Goal: Navigation & Orientation: Find specific page/section

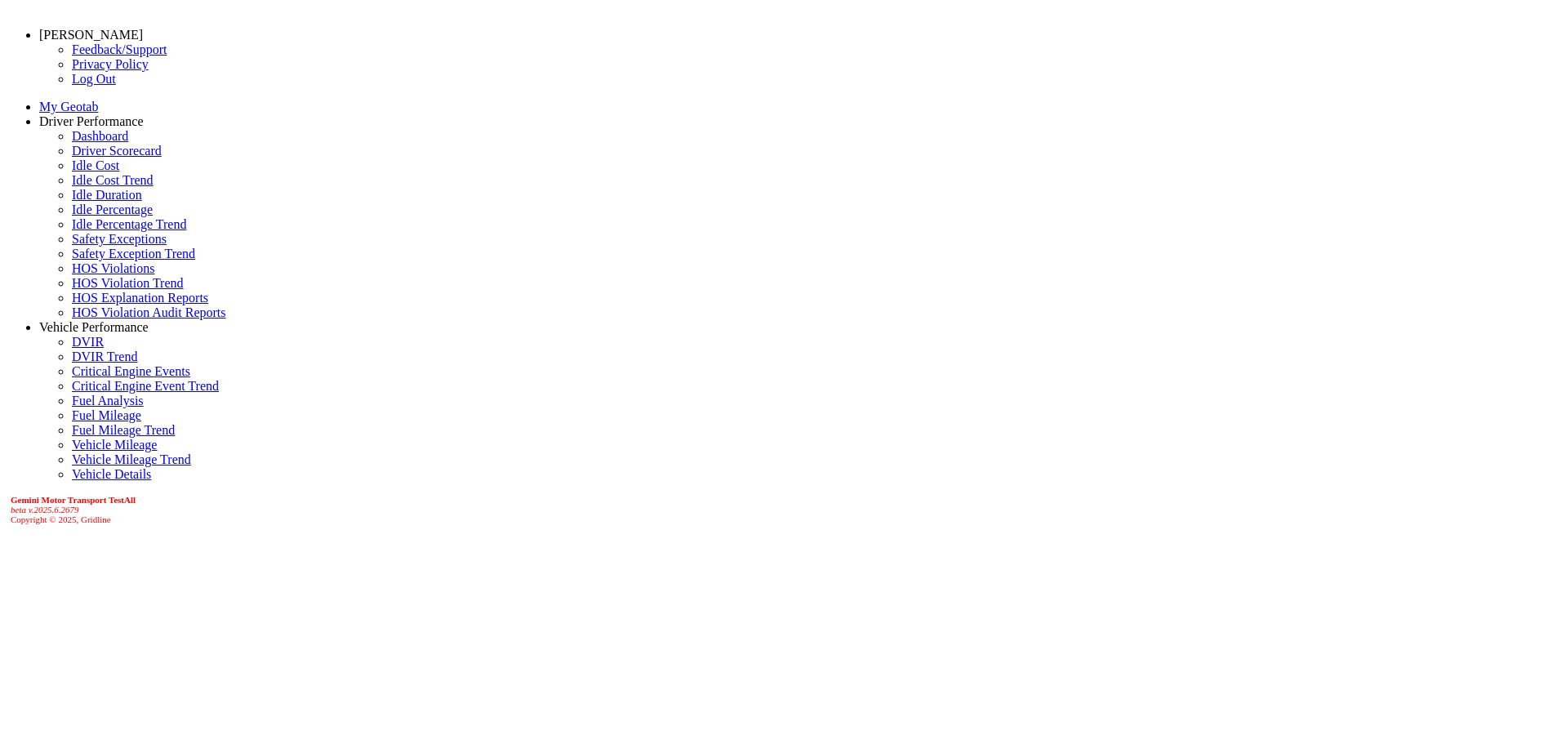
click at [72, 157] on link "Driver Scorecard" at bounding box center [116, 151] width 90 height 14
click at [72, 172] on link "Idle Cost" at bounding box center [95, 165] width 47 height 14
